Goal: Use online tool/utility: Utilize a website feature to perform a specific function

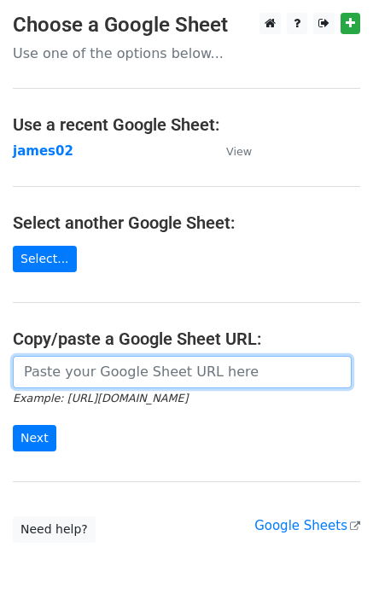
click at [68, 379] on input "url" at bounding box center [182, 372] width 339 height 32
click at [79, 373] on input "url" at bounding box center [182, 372] width 339 height 32
paste input "[URL][DOMAIN_NAME]"
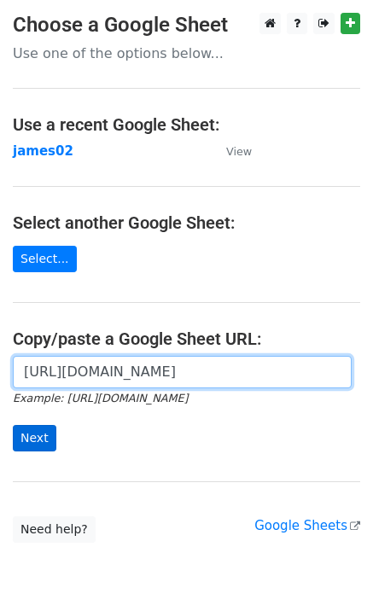
scroll to position [0, 498]
type input "[URL][DOMAIN_NAME]"
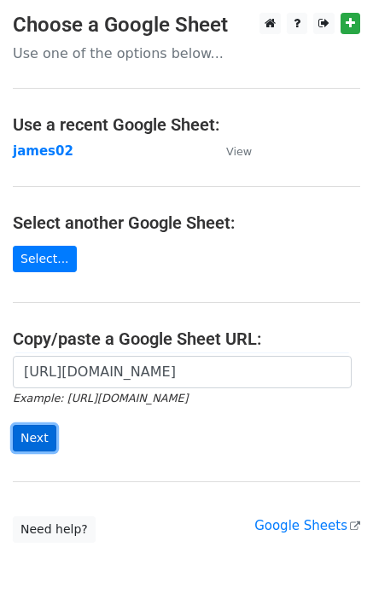
click at [38, 444] on input "Next" at bounding box center [35, 438] width 44 height 26
click at [32, 437] on input "Next" at bounding box center [35, 438] width 44 height 26
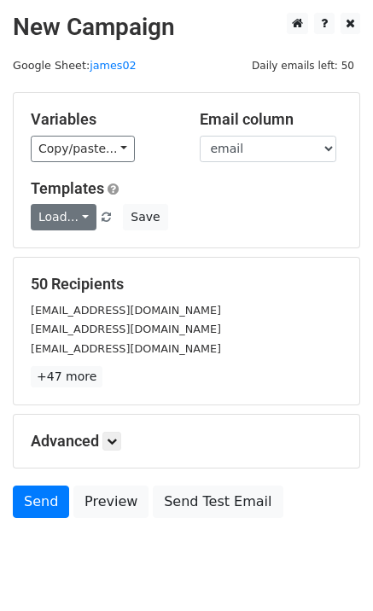
click at [50, 226] on link "Load..." at bounding box center [64, 217] width 66 height 26
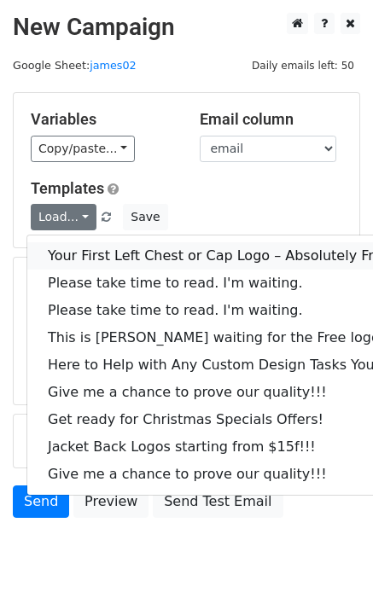
click at [80, 253] on link "Your First Left Chest or Cap Logo – Absolutely Free" at bounding box center [230, 255] width 407 height 27
